Goal: Task Accomplishment & Management: Manage account settings

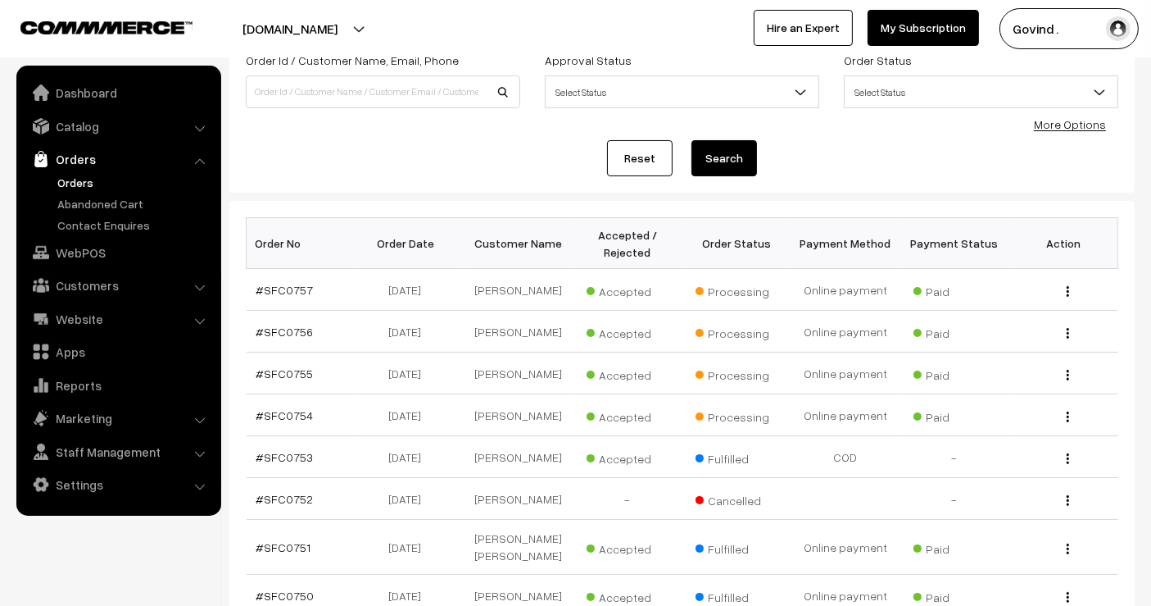
scroll to position [117, 0]
click at [1067, 327] on img "button" at bounding box center [1068, 332] width 2 height 11
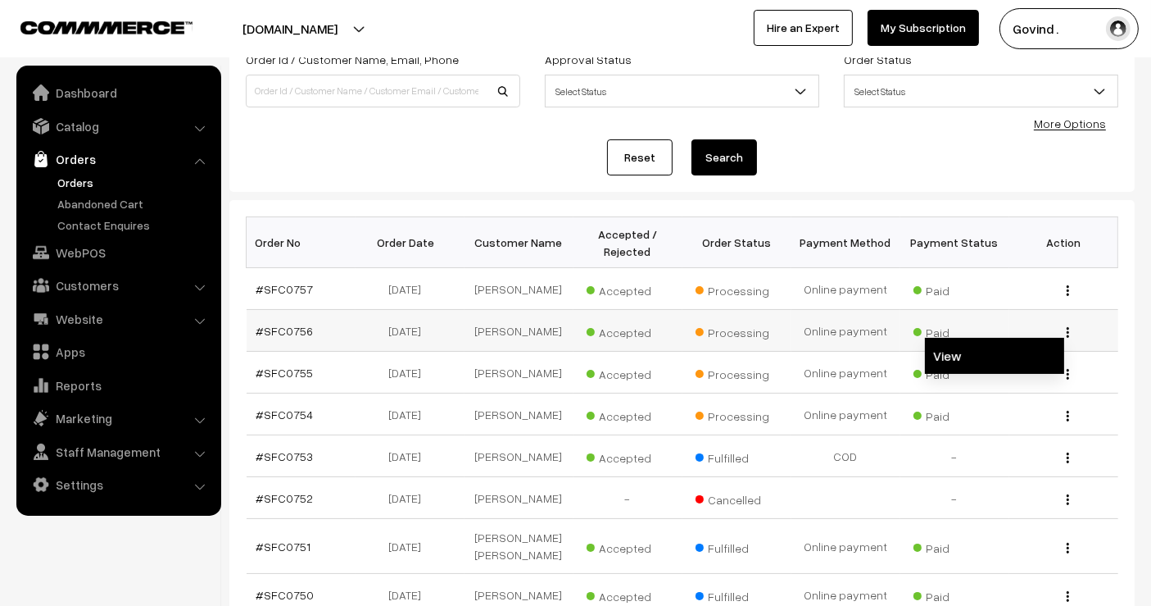
click at [979, 369] on link "View" at bounding box center [994, 356] width 139 height 36
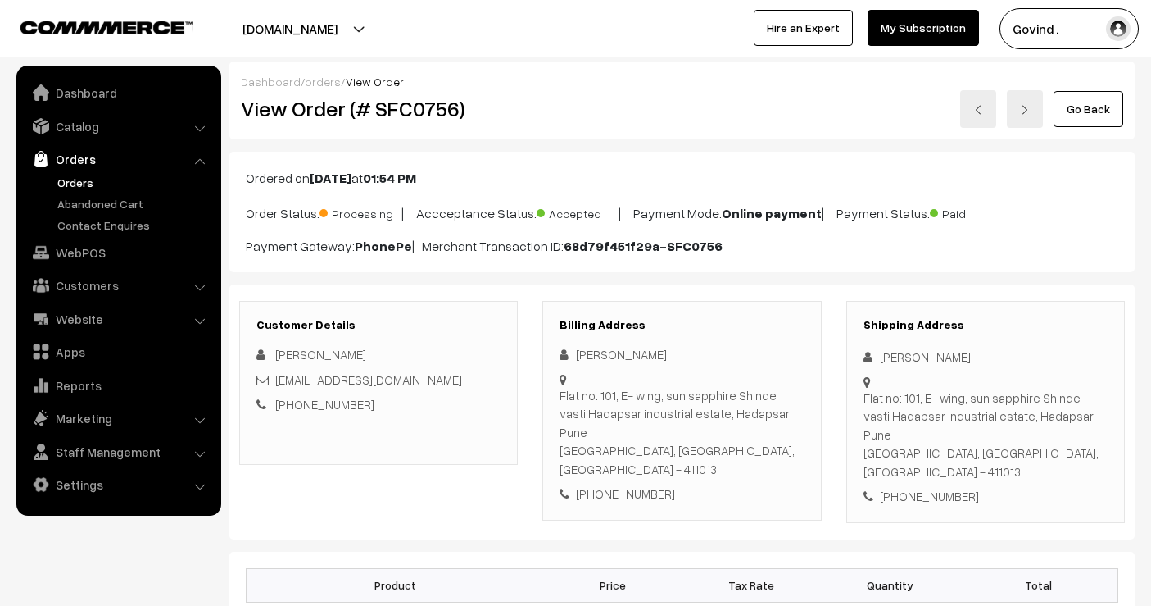
scroll to position [161, 0]
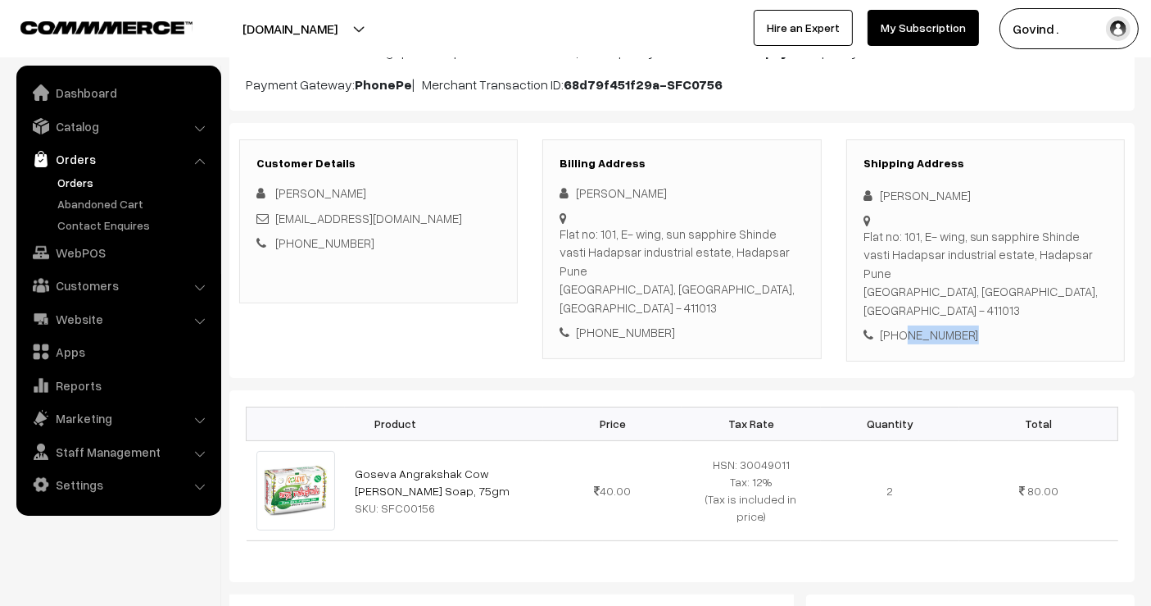
click at [935, 325] on div "+91 8925805555" at bounding box center [986, 334] width 244 height 19
copy div "8925805555"
click at [895, 197] on div "Ria Patil" at bounding box center [986, 195] width 244 height 19
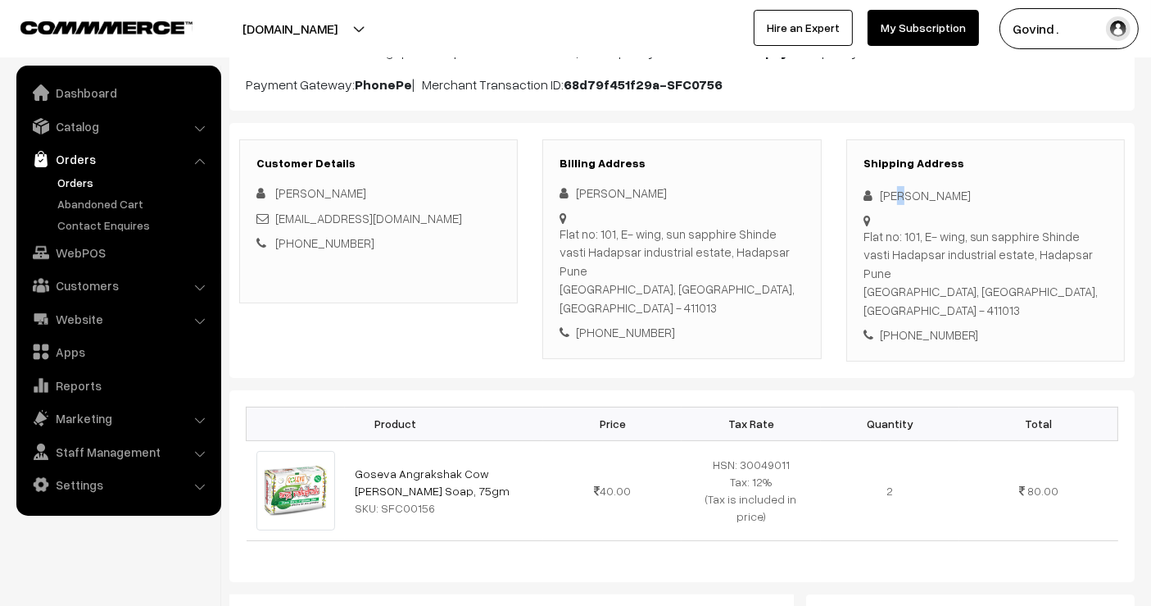
click at [895, 197] on div "Ria Patil" at bounding box center [986, 195] width 244 height 19
copy div "Ria Patil"
drag, startPoint x: 888, startPoint y: 274, endPoint x: 867, endPoint y: 239, distance: 41.2
click at [867, 239] on div "Flat no: 101, E- wing, sun sapphire Shinde vasti Hadapsar industrial estate, Ha…" at bounding box center [986, 273] width 244 height 93
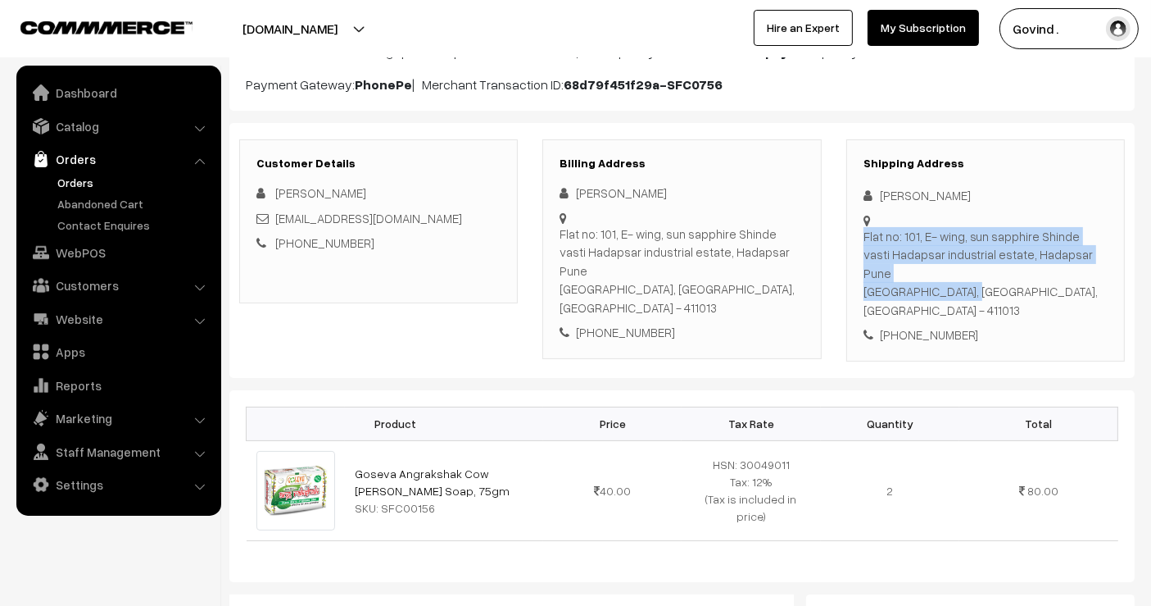
copy div "Flat no: 101, E- wing, sun sapphire Shinde vasti Hadapsar industrial estate, Ha…"
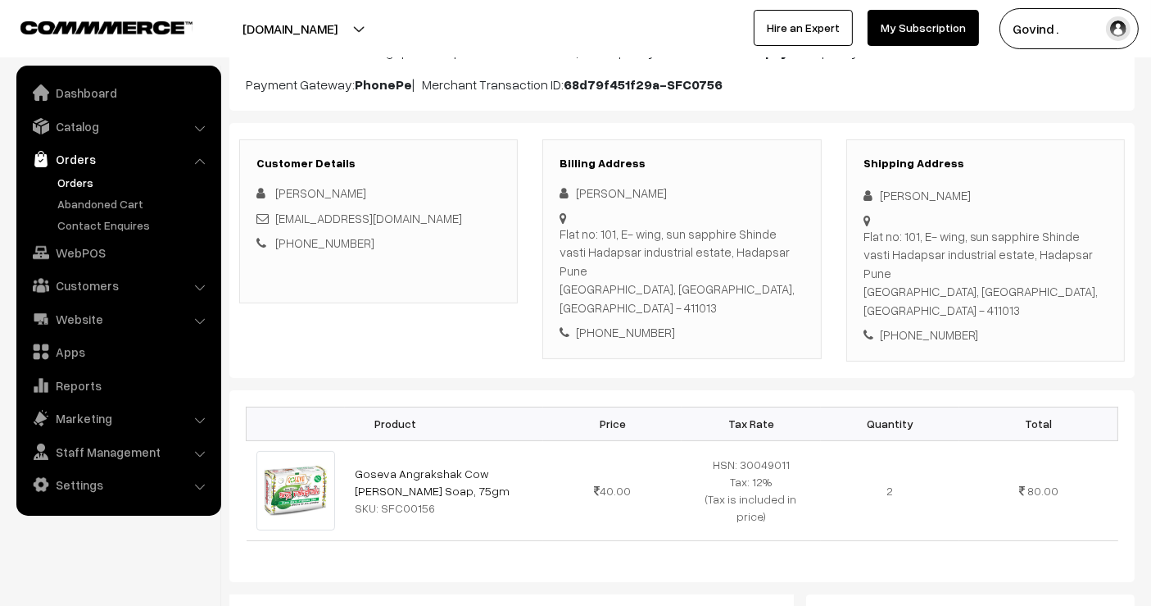
click at [1023, 274] on div "Flat no: 101, E- wing, sun sapphire Shinde vasti Hadapsar industrial estate, Ha…" at bounding box center [986, 273] width 244 height 93
copy div "411013"
click at [1064, 306] on div "Shipping Address Ria Patil Flat no: 101, E- wing, sun sapphire Shinde vasti Had…" at bounding box center [985, 250] width 279 height 222
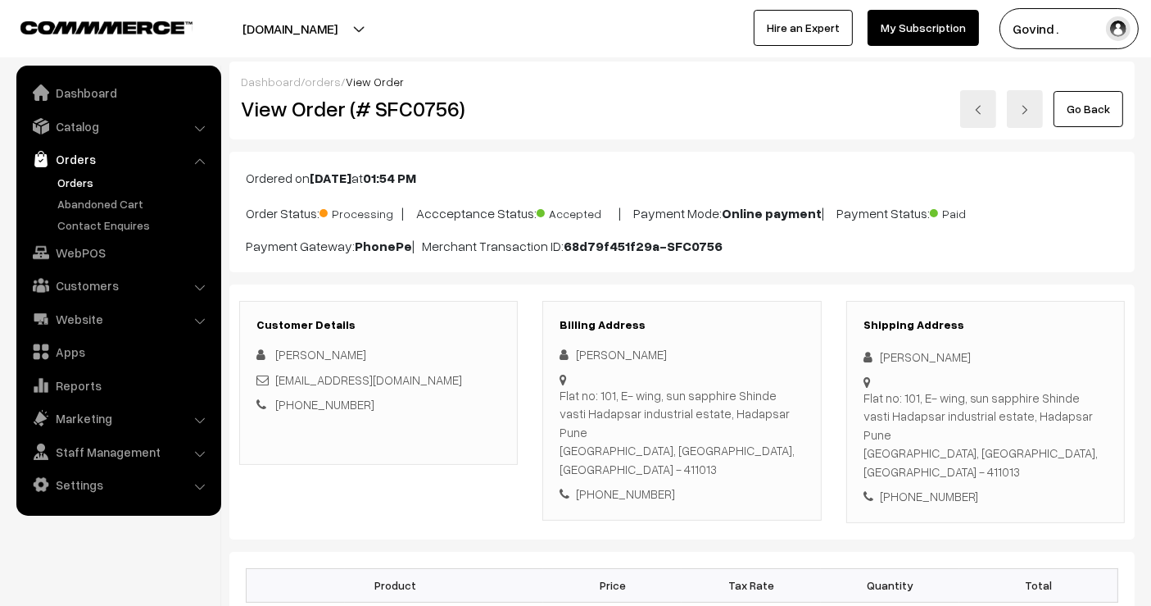
scroll to position [264, 0]
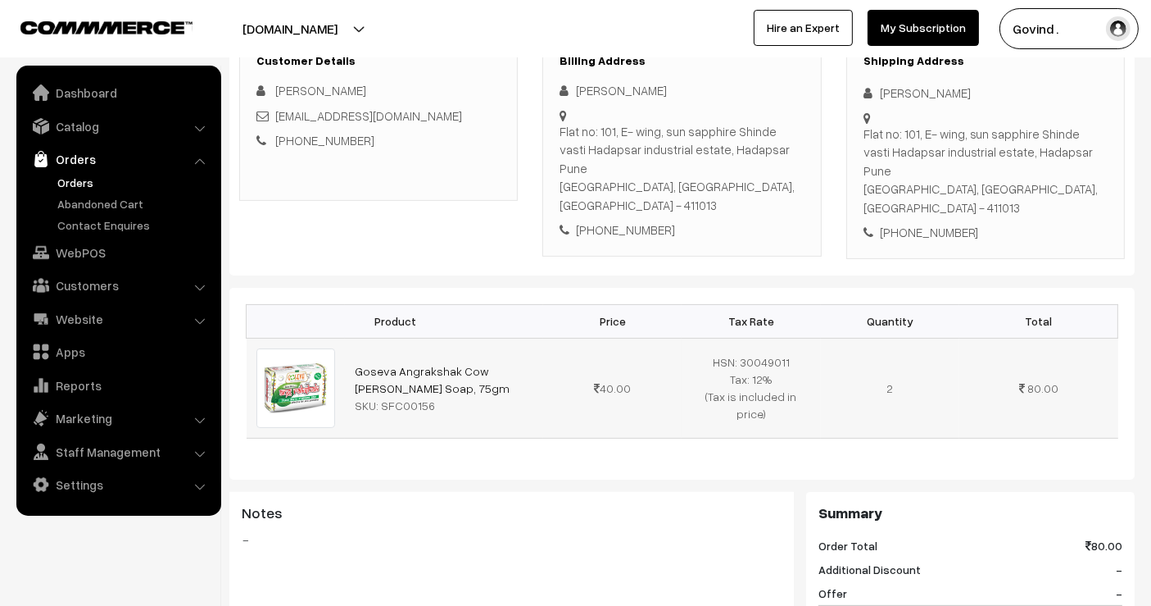
drag, startPoint x: 426, startPoint y: 347, endPoint x: 342, endPoint y: 337, distance: 85.1
click at [342, 338] on tr "Goseva Angrakshak Cow Dung Soap, 75gm SKU: SFC00156 40.00" at bounding box center [683, 388] width 872 height 100
copy tr "Goseva Angrakshak Cow Dung Soap, 75gm"
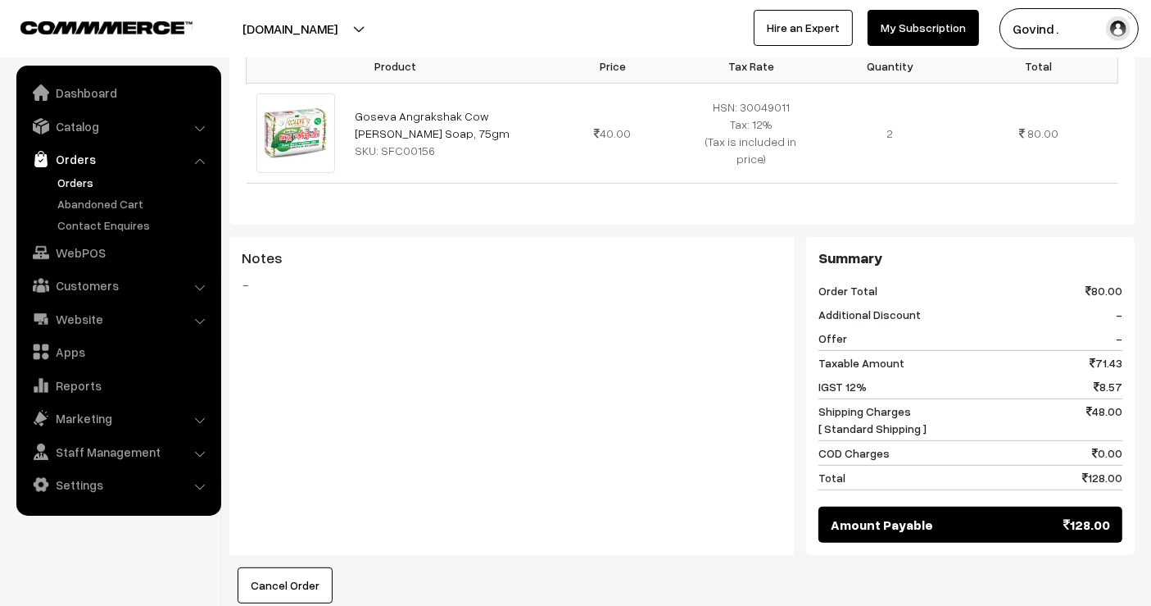
scroll to position [0, 0]
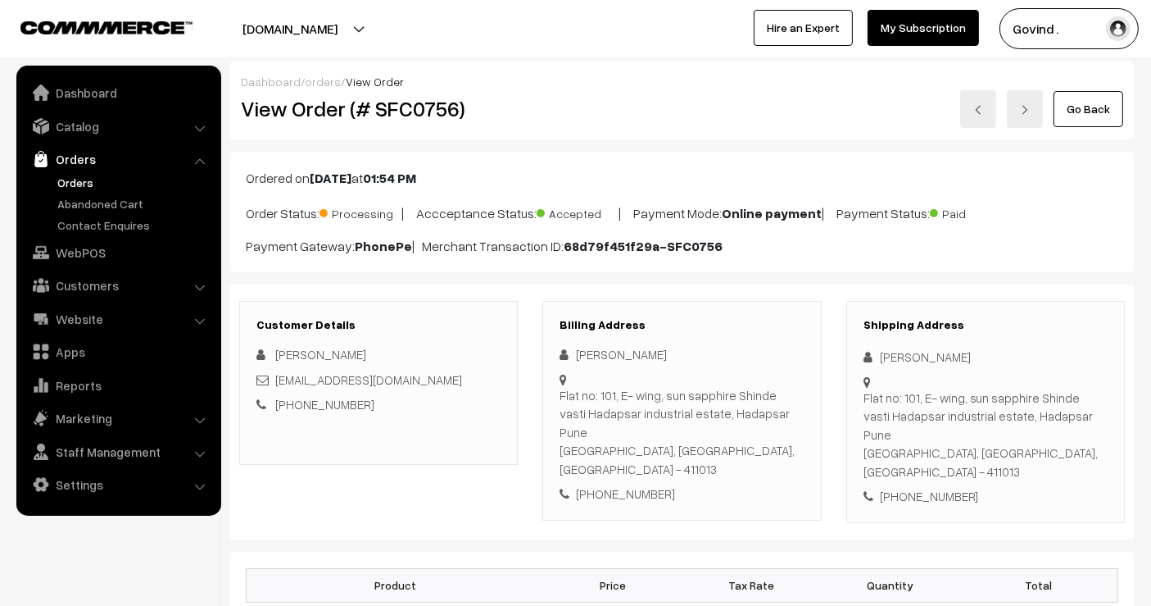
click at [1081, 121] on link "Go Back" at bounding box center [1089, 109] width 70 height 36
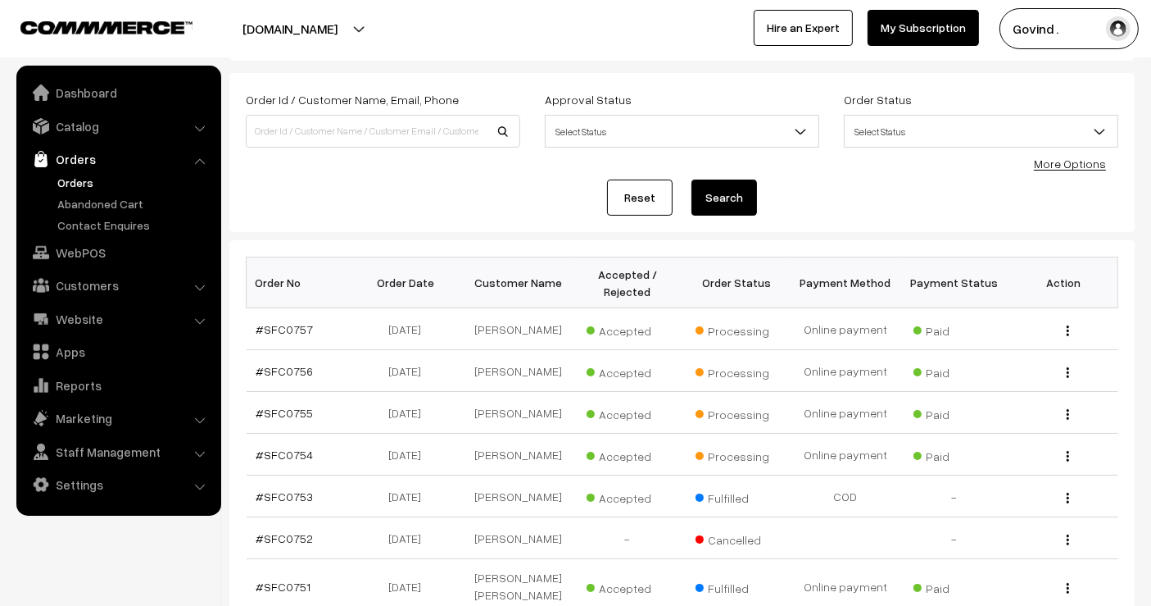
scroll to position [85, 0]
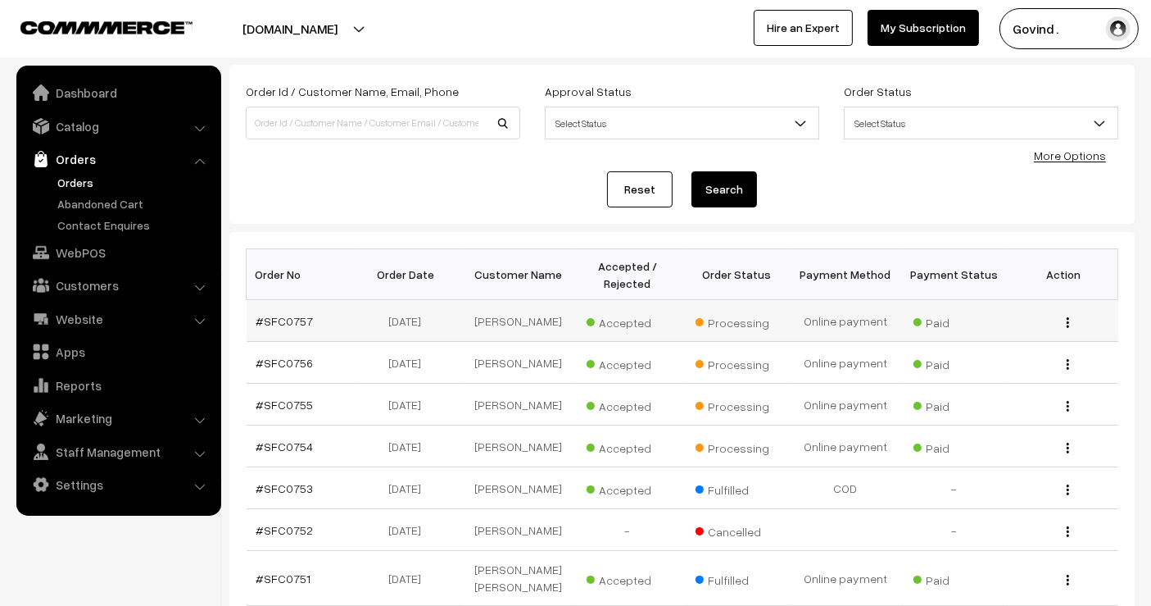
click at [1067, 324] on img "button" at bounding box center [1068, 322] width 2 height 11
click at [1018, 340] on link "View" at bounding box center [994, 346] width 139 height 36
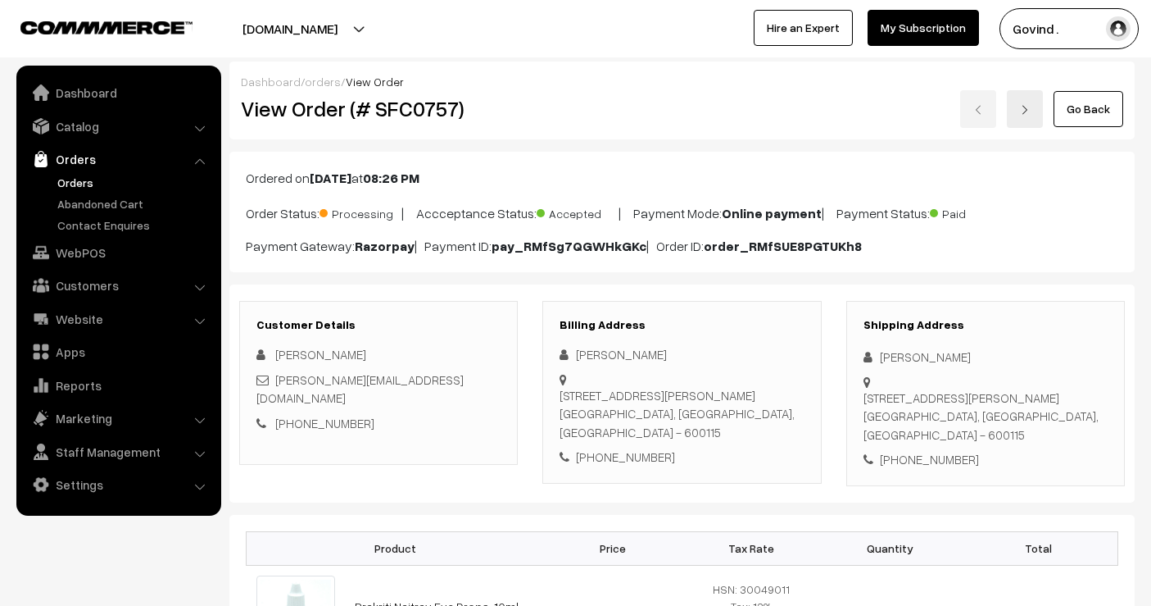
scroll to position [138, 0]
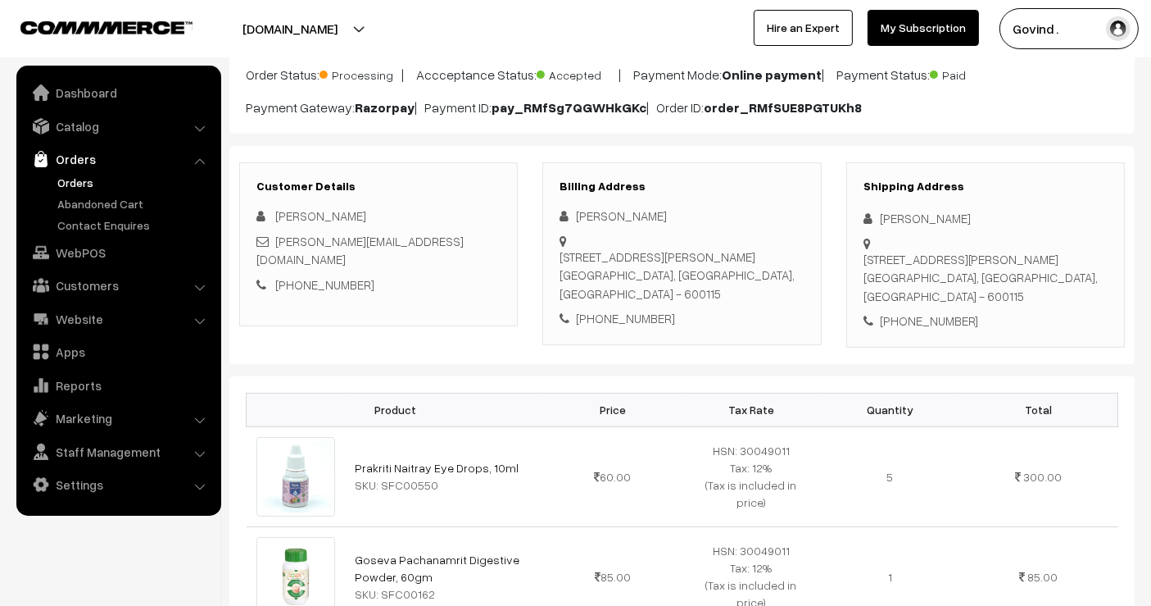
click at [1150, 238] on html "Thank you for showing interest. Our team will call you shortly. Close shopforco…" at bounding box center [575, 165] width 1151 height 606
click at [937, 311] on div "+91 8939664091" at bounding box center [986, 320] width 244 height 19
copy div "8939664091"
click at [905, 214] on div "RANGA RAJU" at bounding box center [986, 218] width 244 height 19
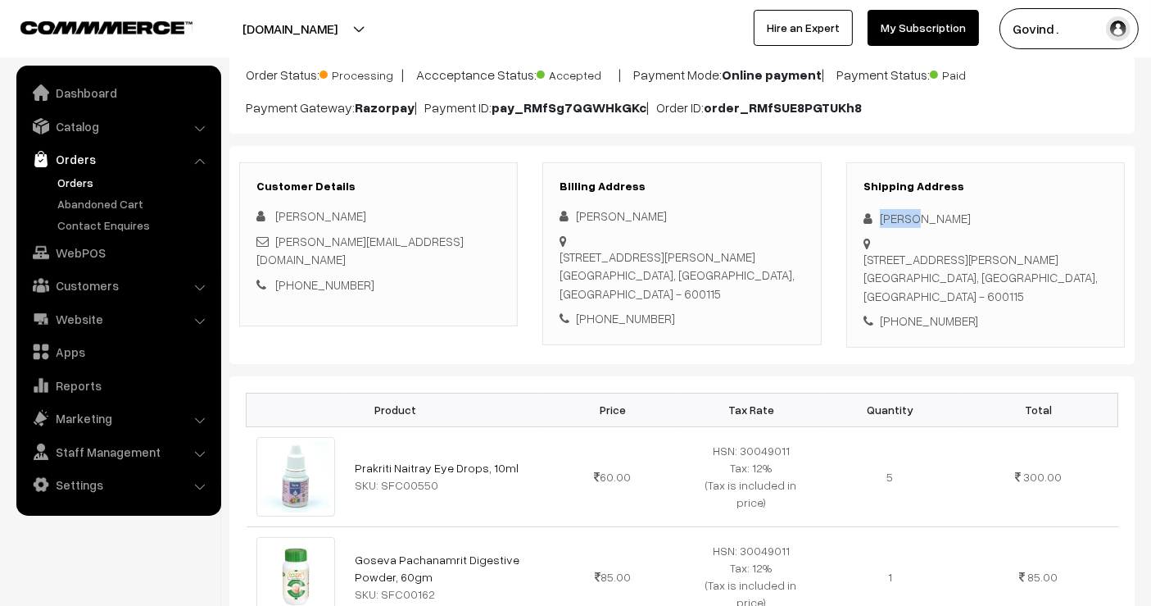
click at [905, 214] on div "RANGA RAJU" at bounding box center [986, 218] width 244 height 19
copy div "RANGA RAJU"
drag, startPoint x: 908, startPoint y: 292, endPoint x: 861, endPoint y: 256, distance: 58.5
click at [861, 256] on div "Shipping Address RANGA RAJU 2/1130, 8th CROSS STREET,, MAHATMA GANDHI NAGAR, VE…" at bounding box center [985, 254] width 279 height 185
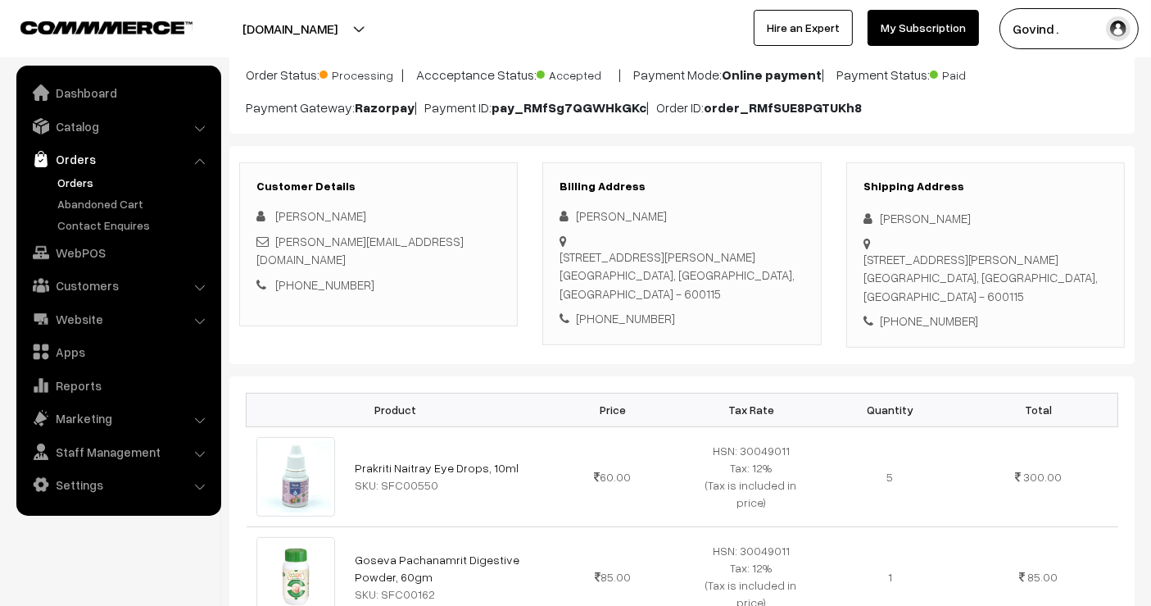
click at [1025, 279] on div "2/1130, 8th CROSS STREET,, MAHATMA GANDHI NAGAR, VETTUVANKENI, ECR CHENNAI, Tam…" at bounding box center [986, 278] width 244 height 56
drag, startPoint x: 908, startPoint y: 290, endPoint x: 868, endPoint y: 265, distance: 47.1
click at [868, 265] on div "2/1130, 8th CROSS STREET,, MAHATMA GANDHI NAGAR, VETTUVANKENI, ECR CHENNAI, Tam…" at bounding box center [986, 278] width 244 height 56
drag, startPoint x: 910, startPoint y: 291, endPoint x: 866, endPoint y: 263, distance: 52.3
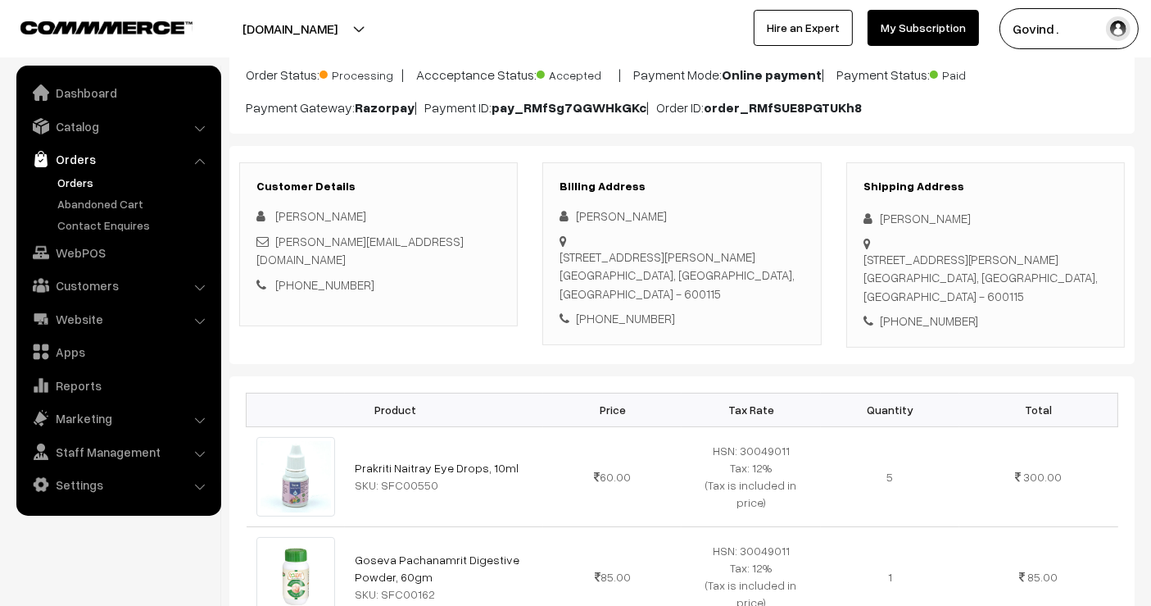
click at [866, 263] on div "2/1130, 8th CROSS STREET,, MAHATMA GANDHI NAGAR, VETTUVANKENI, ECR CHENNAI, Tam…" at bounding box center [986, 278] width 244 height 56
copy div "2/1130, 8th CROSS STREET,, MAHATMA GANDHI NAGAR, VETTUVANKENI, ECR CHENNAI"
click at [1029, 297] on div "2/1130, 8th CROSS STREET,, MAHATMA GANDHI NAGAR, VETTUVANKENI, ECR CHENNAI, Tam…" at bounding box center [986, 278] width 244 height 56
copy div "600115"
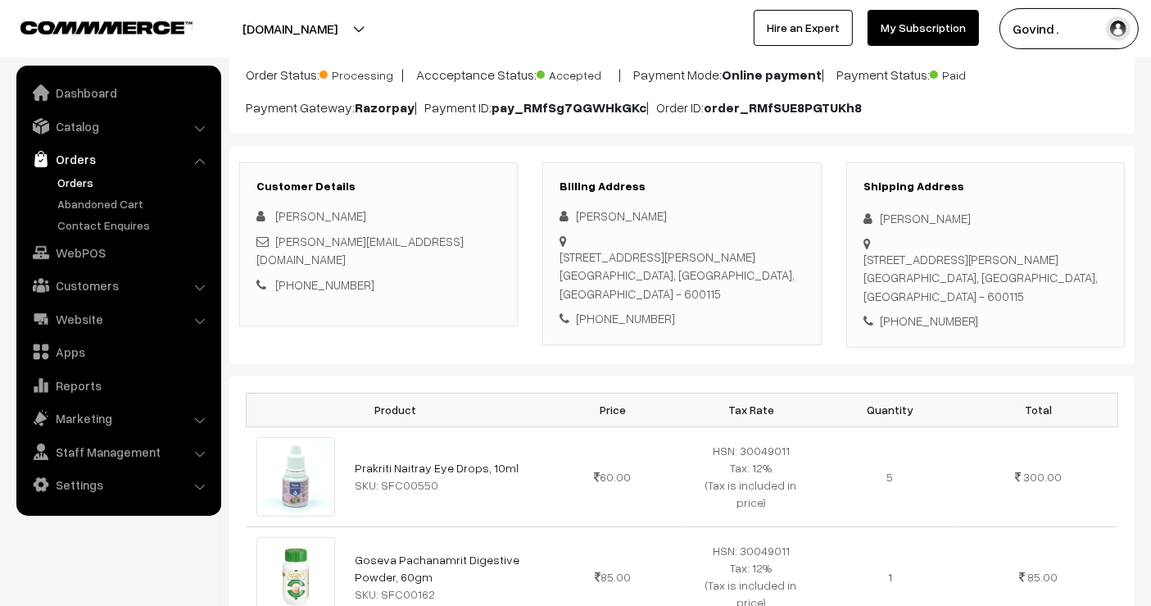
click at [1086, 317] on div "+91 8939664091" at bounding box center [986, 320] width 244 height 19
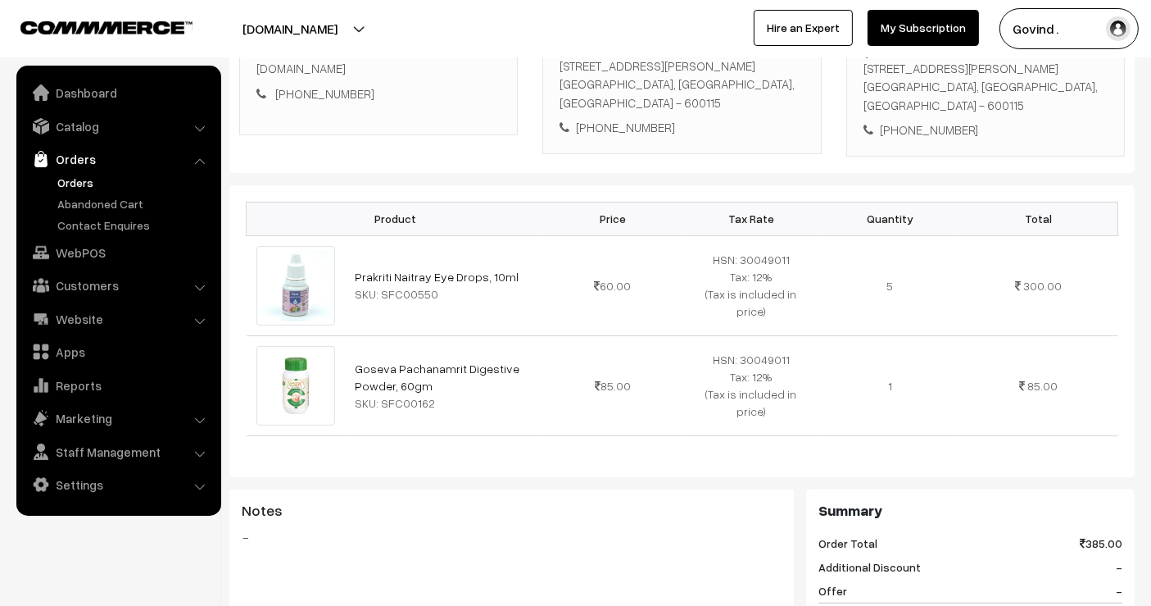
scroll to position [331, 0]
drag, startPoint x: 510, startPoint y: 272, endPoint x: 351, endPoint y: 272, distance: 159.0
click at [351, 272] on td "Prakriti Naitray Eye Drops, 10ml SKU: SFC00550" at bounding box center [444, 284] width 198 height 100
copy link "Prakriti Naitray Eye Drops, 10ml"
drag, startPoint x: 426, startPoint y: 380, endPoint x: 343, endPoint y: 373, distance: 83.1
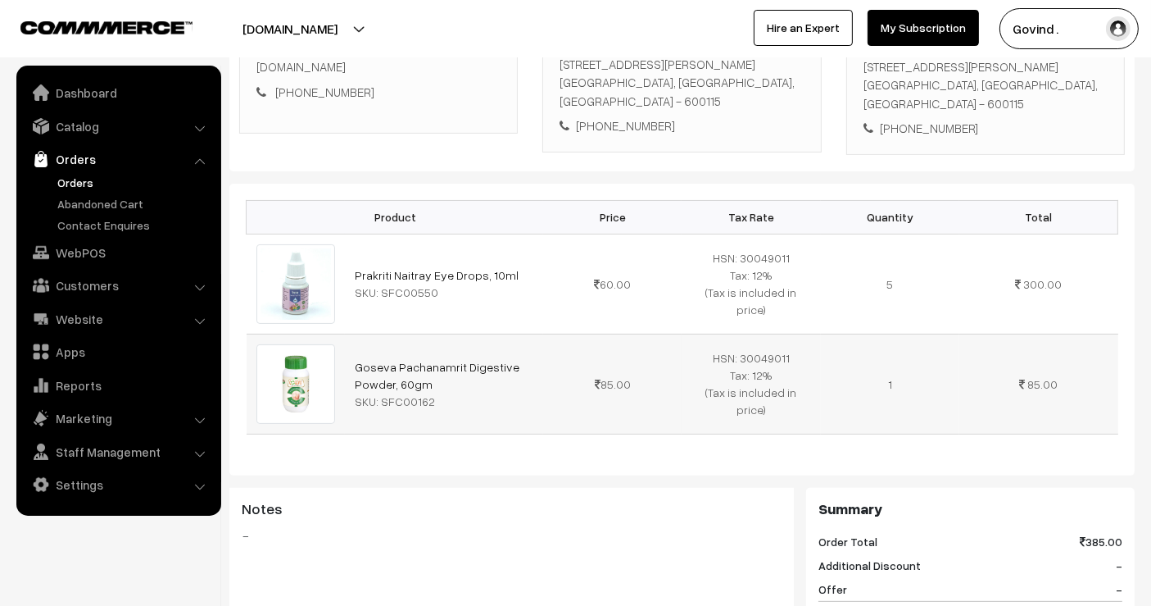
click at [343, 373] on tr "Goseva Pachanamrit Digestive Powder, 60gm SKU: SFC00162 85.00" at bounding box center [683, 383] width 872 height 100
click at [388, 362] on link "Goseva Pachanamrit Digestive Powder, 60gm" at bounding box center [437, 375] width 165 height 31
copy tr "Goseva Pachanamrit Digestive Powder, 60gm"
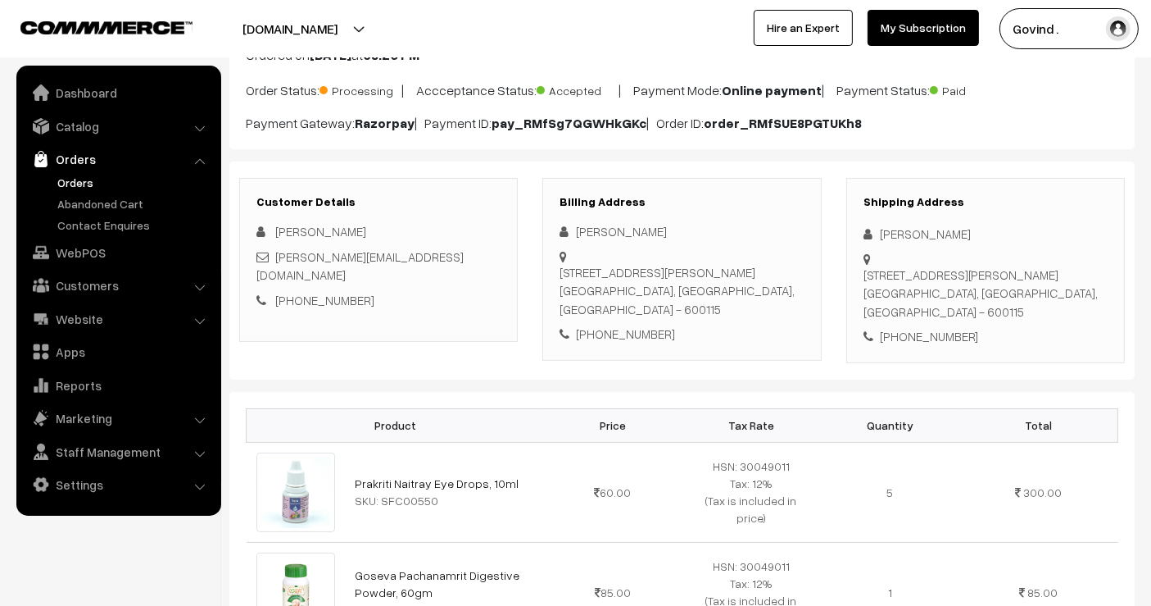
scroll to position [0, 0]
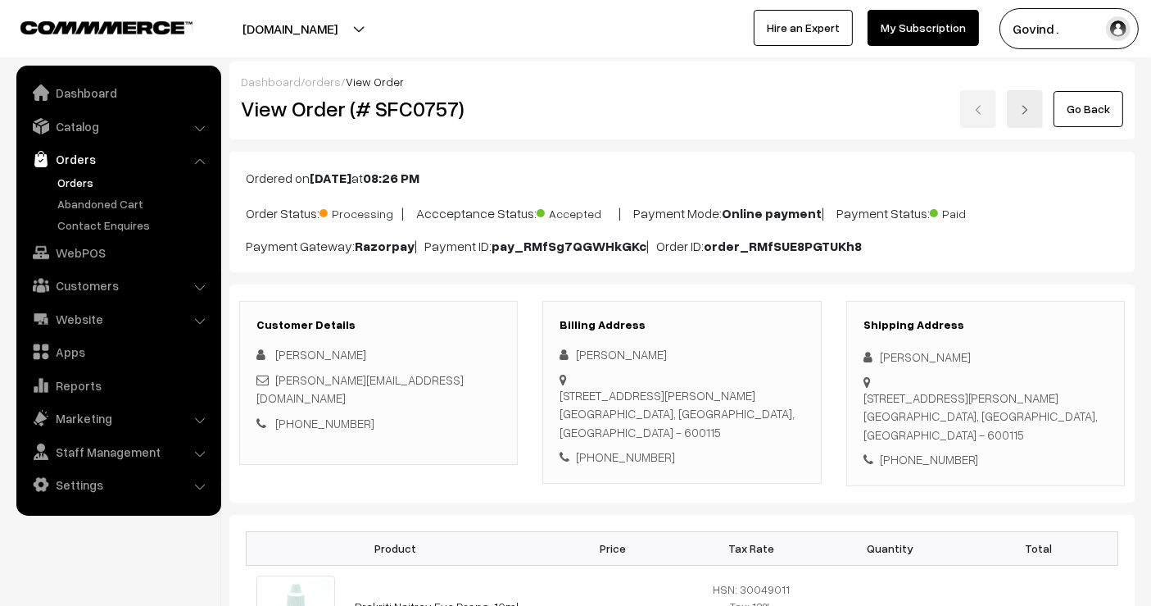
click at [1102, 121] on link "Go Back" at bounding box center [1089, 109] width 70 height 36
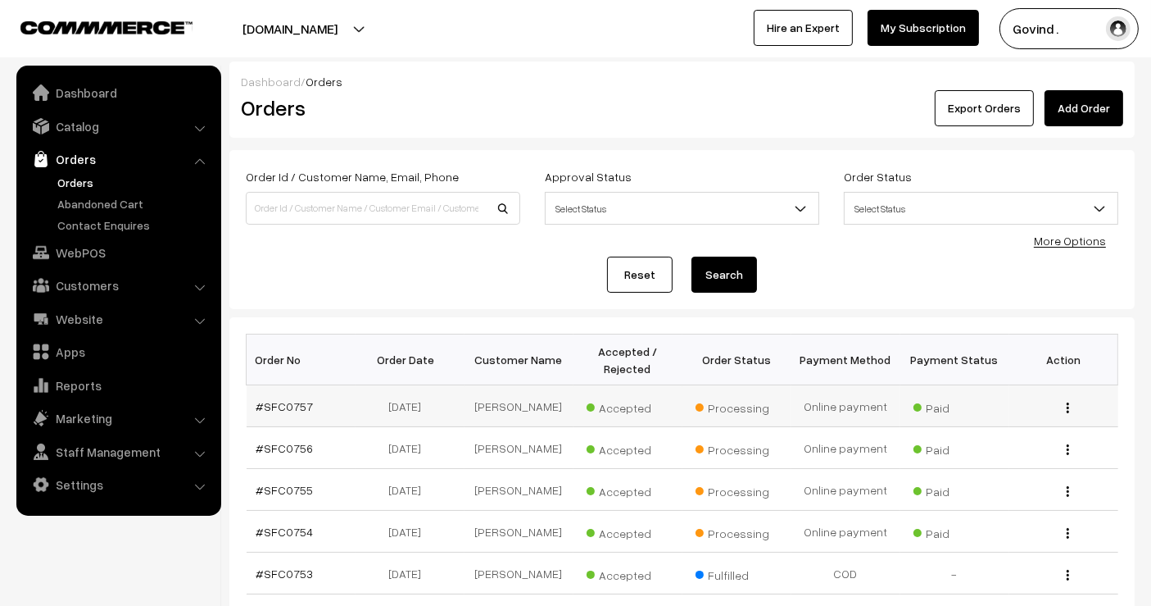
click at [1068, 403] on img "button" at bounding box center [1068, 407] width 2 height 11
click at [991, 420] on link "View" at bounding box center [994, 431] width 139 height 36
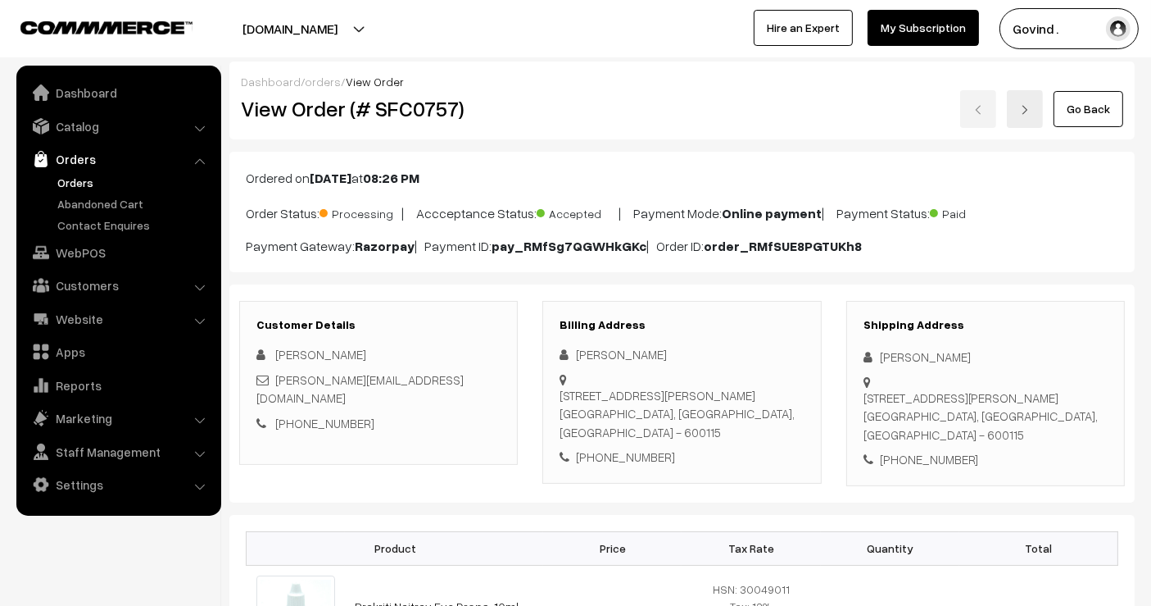
click at [1090, 108] on link "Go Back" at bounding box center [1089, 109] width 70 height 36
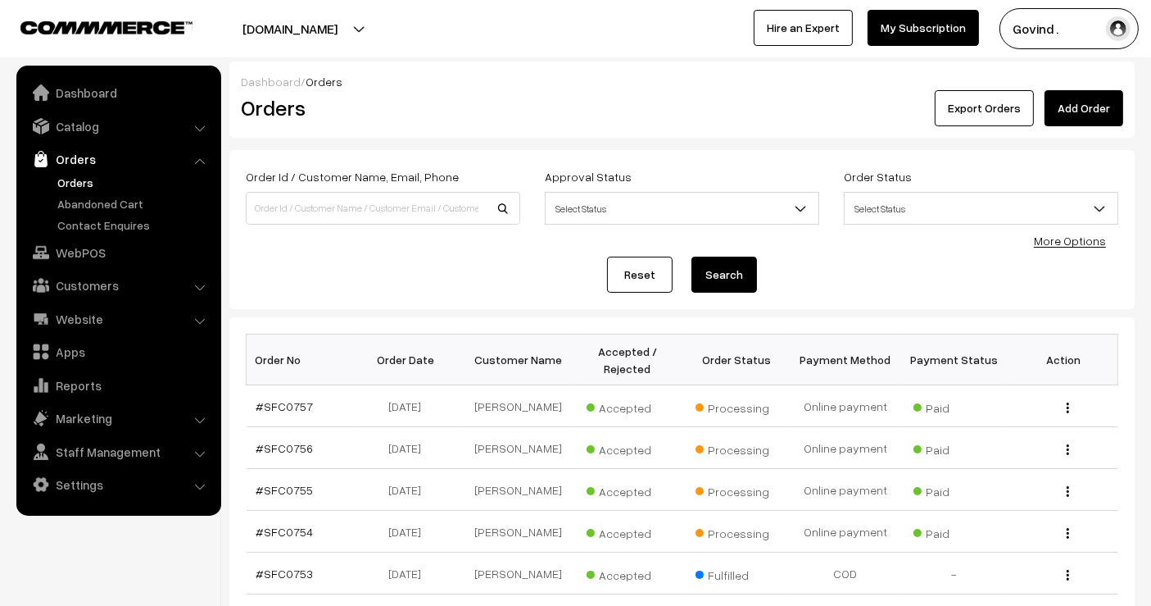
scroll to position [96, 0]
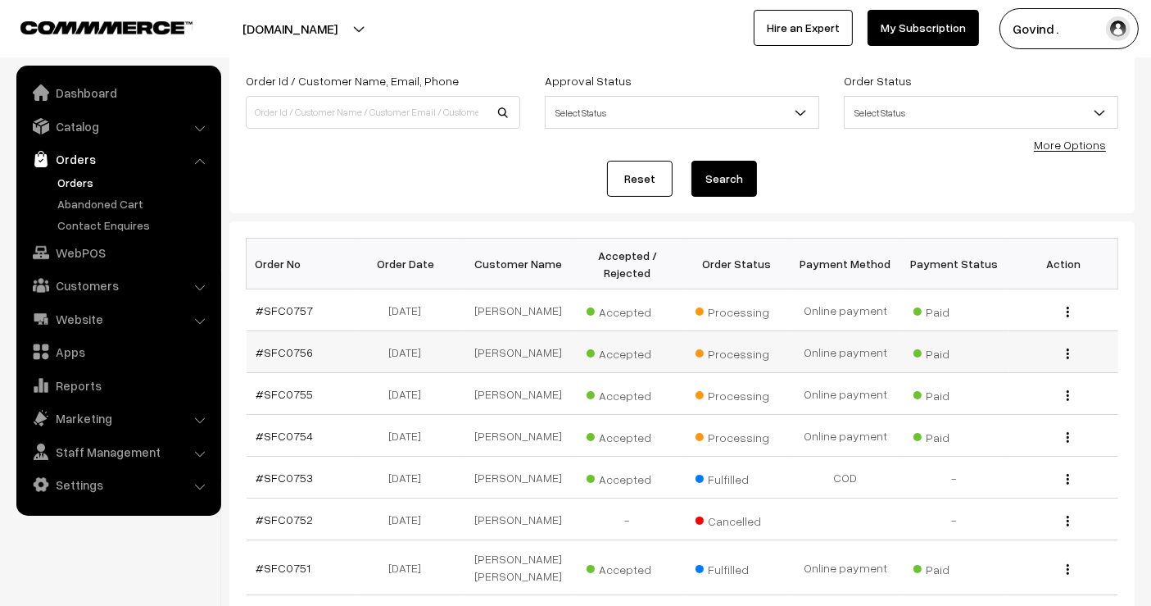
click at [1068, 347] on button "button" at bounding box center [1068, 353] width 4 height 13
click at [1018, 370] on link "View" at bounding box center [994, 377] width 139 height 36
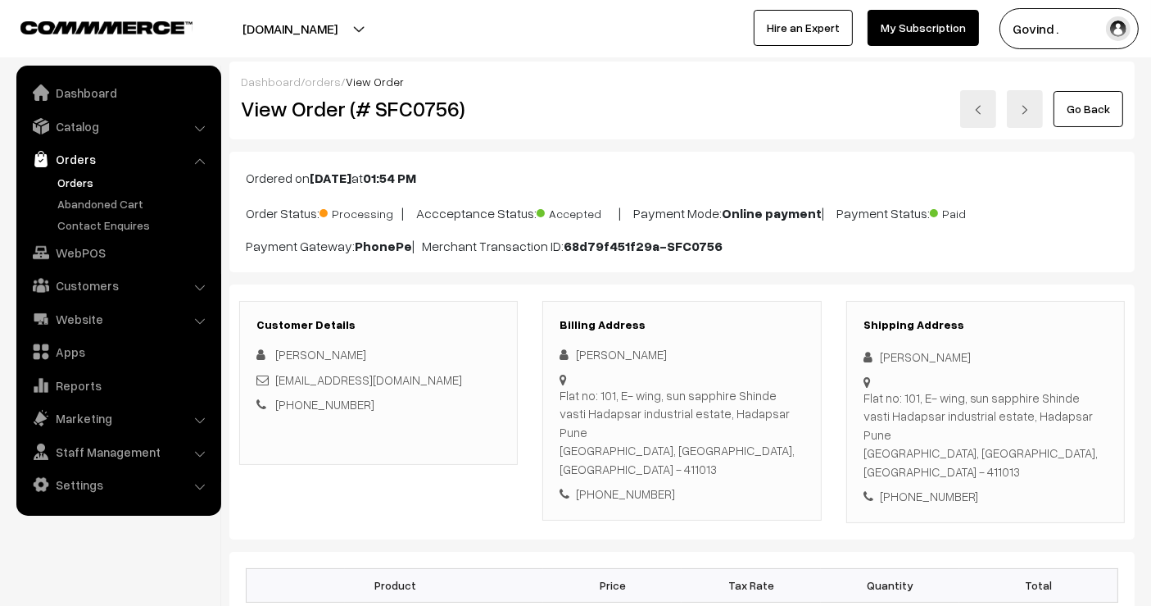
click at [1081, 116] on link "Go Back" at bounding box center [1089, 109] width 70 height 36
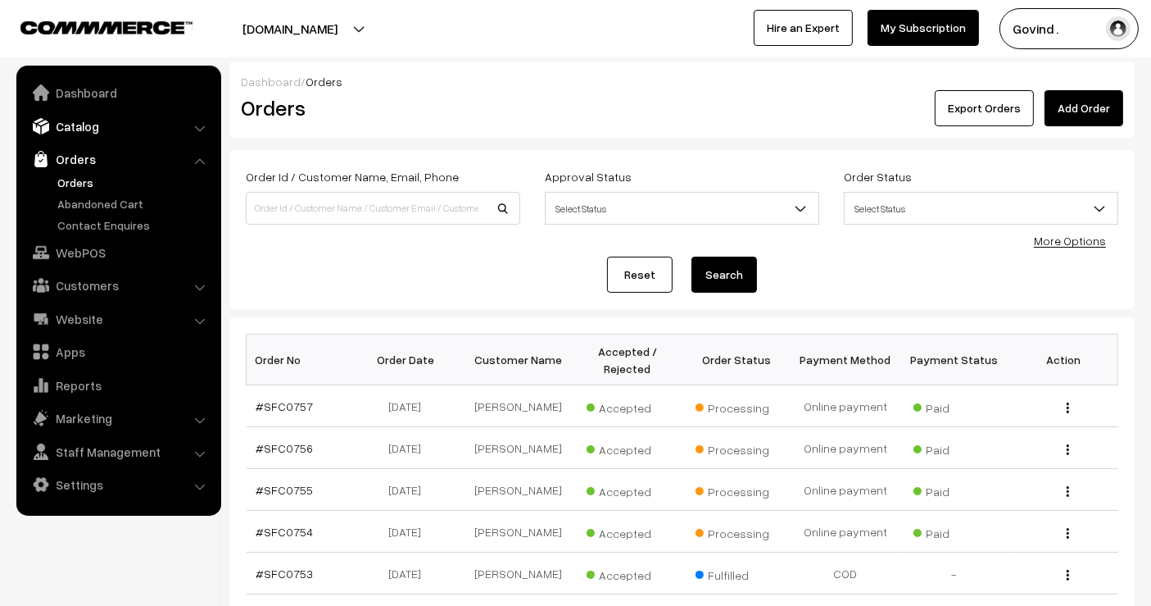
click at [93, 120] on link "Catalog" at bounding box center [117, 125] width 195 height 29
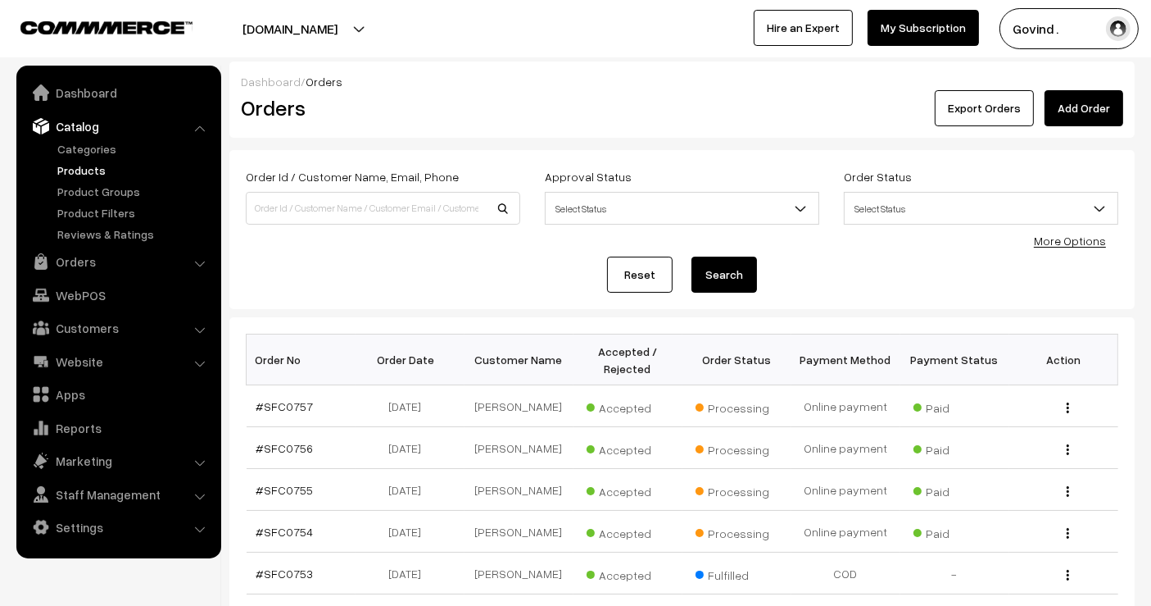
click at [87, 167] on link "Products" at bounding box center [134, 169] width 162 height 17
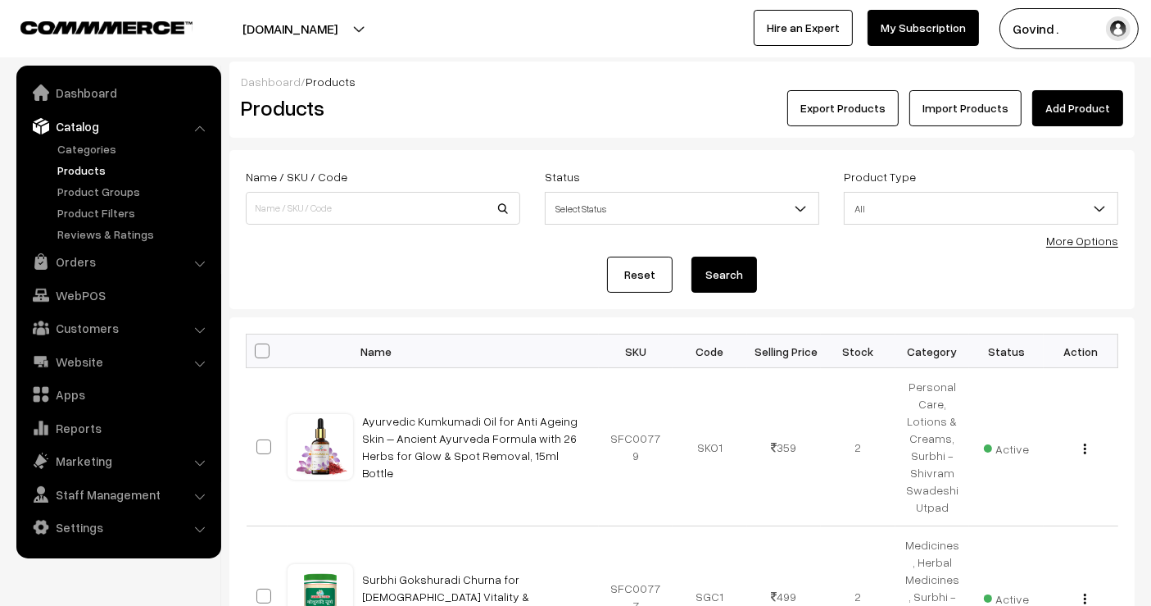
click at [265, 356] on span at bounding box center [262, 350] width 15 height 15
click at [257, 356] on input "checkbox" at bounding box center [252, 350] width 11 height 11
checkbox input "true"
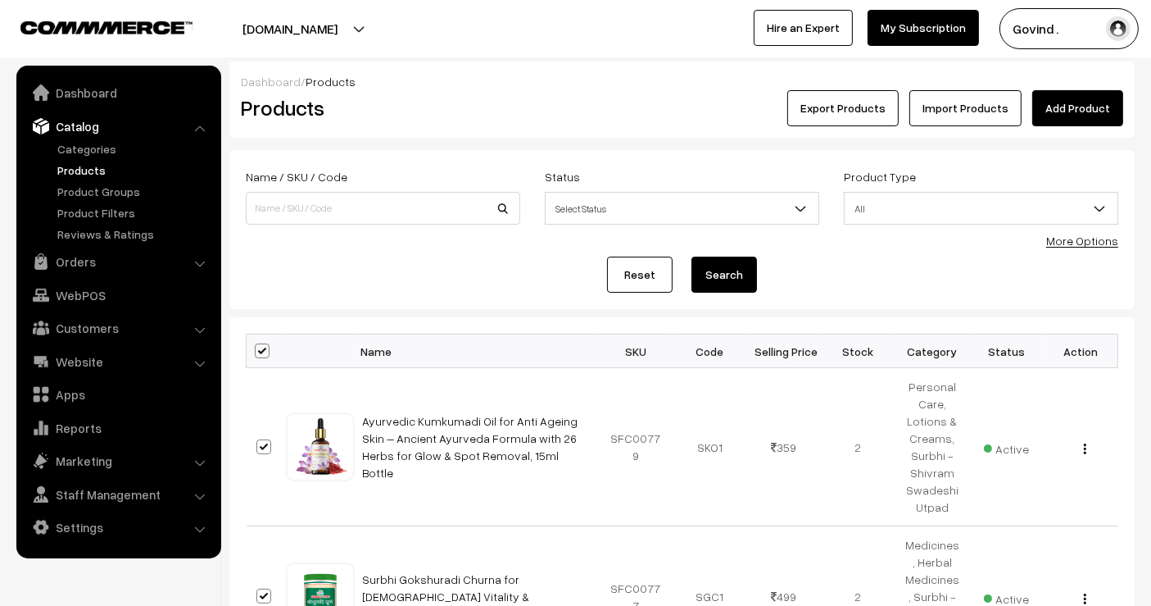
checkbox input "true"
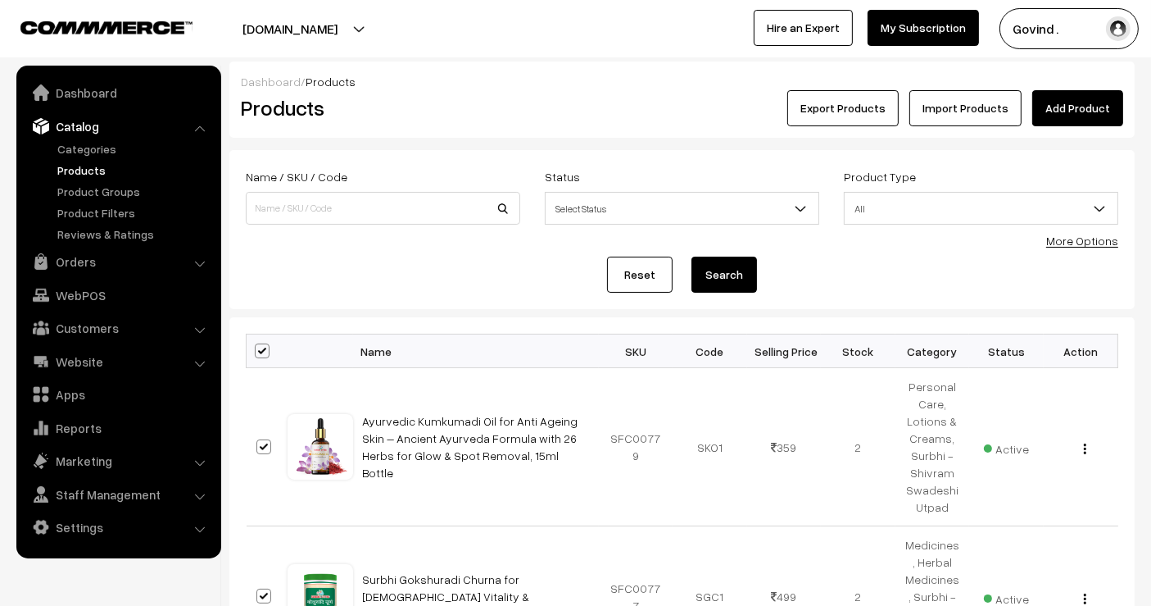
checkbox input "true"
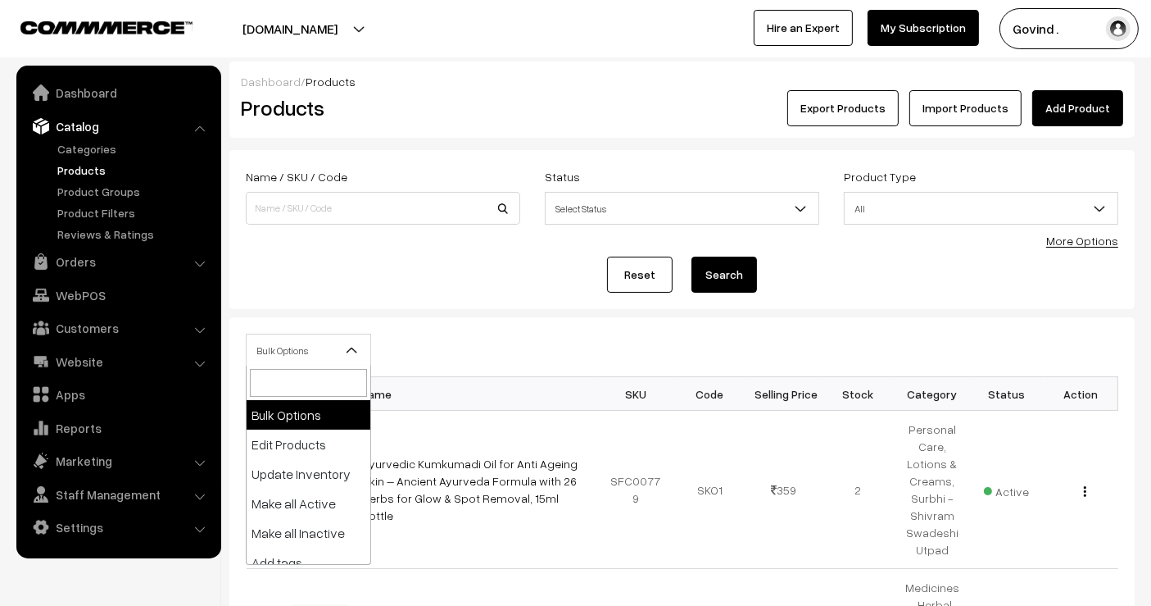
click at [302, 348] on span "Bulk Options" at bounding box center [309, 350] width 124 height 29
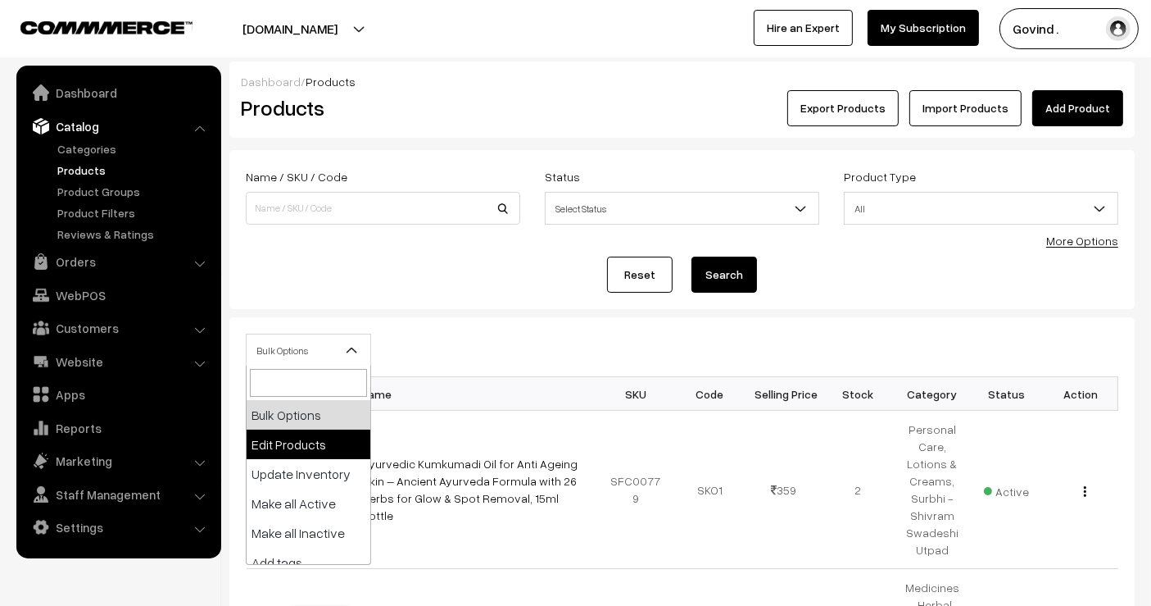
select select "editProduct"
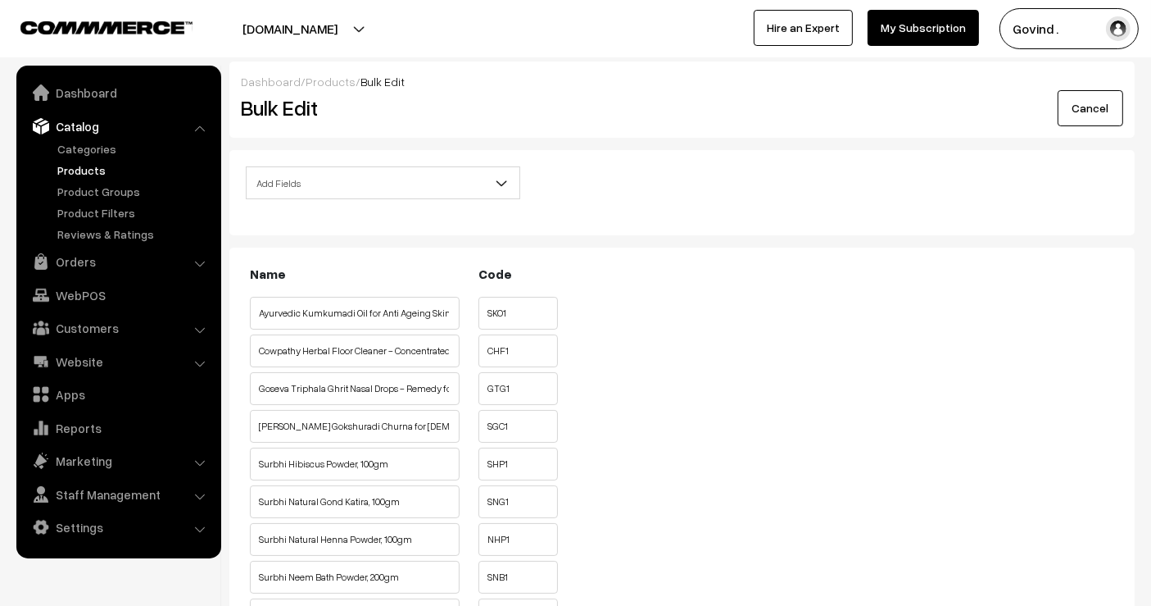
click at [419, 175] on span "Add Fields" at bounding box center [383, 183] width 273 height 29
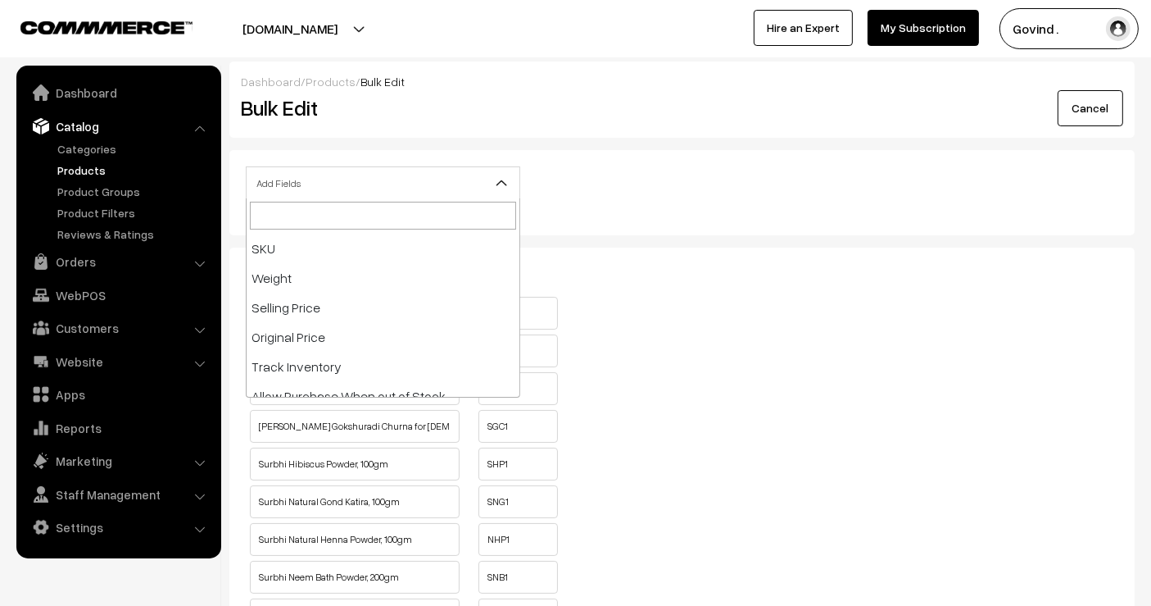
scroll to position [152, 0]
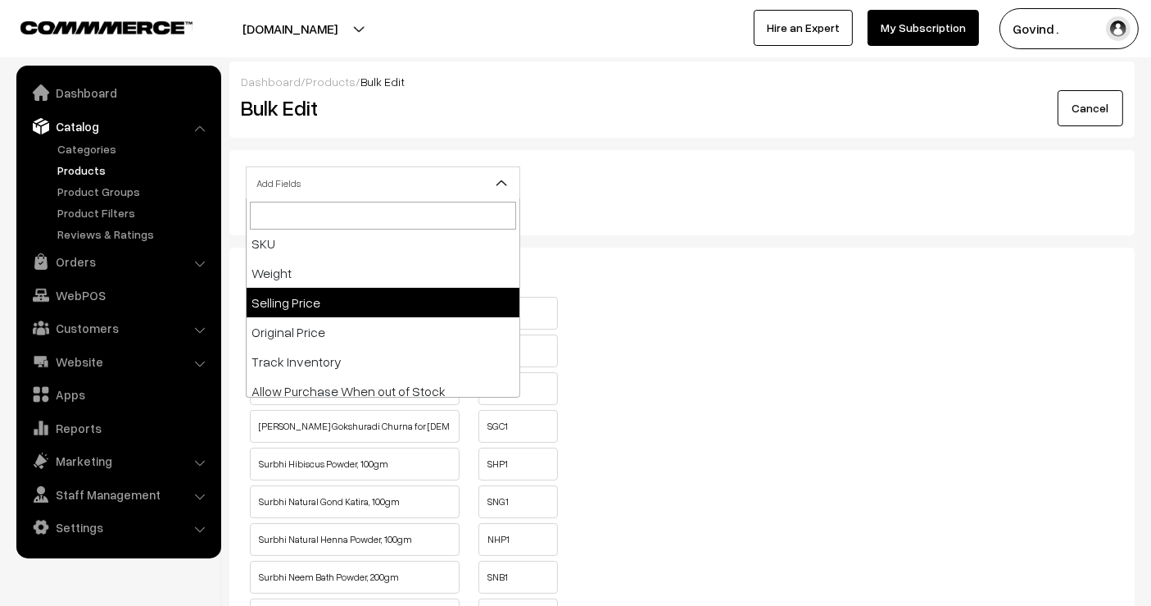
select select "sp"
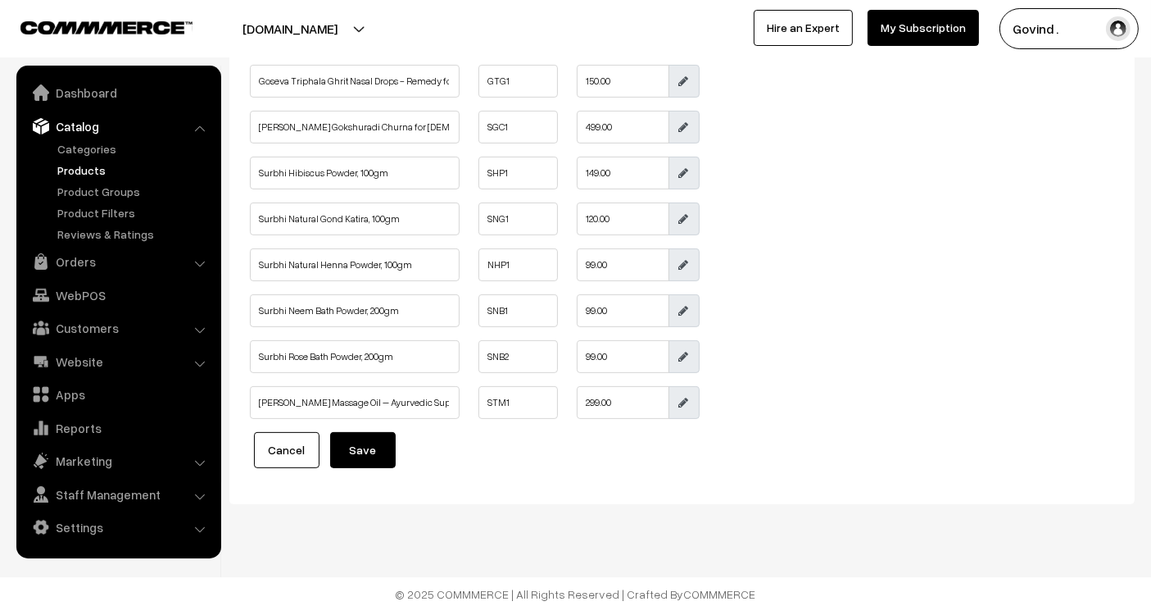
scroll to position [361, 0]
click at [279, 450] on link "Cancel" at bounding box center [287, 447] width 66 height 36
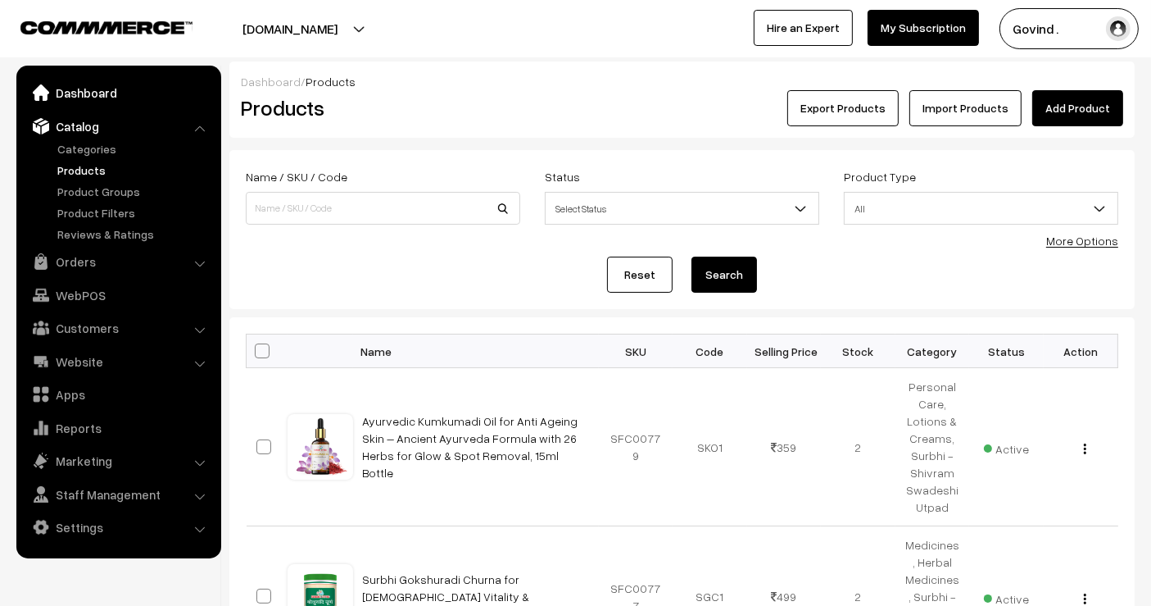
click at [93, 89] on link "Dashboard" at bounding box center [117, 92] width 195 height 29
